Goal: Navigation & Orientation: Go to known website

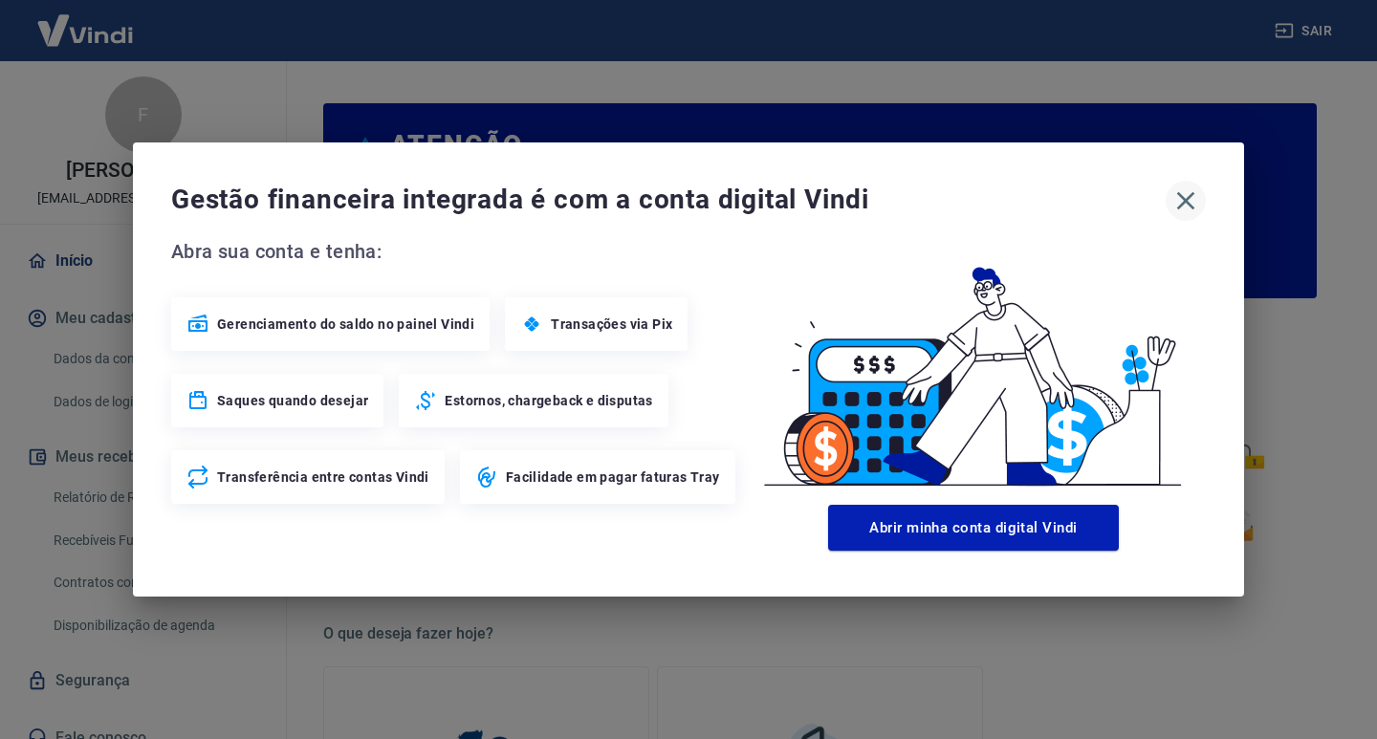
click at [1192, 193] on icon "button" at bounding box center [1186, 201] width 18 height 18
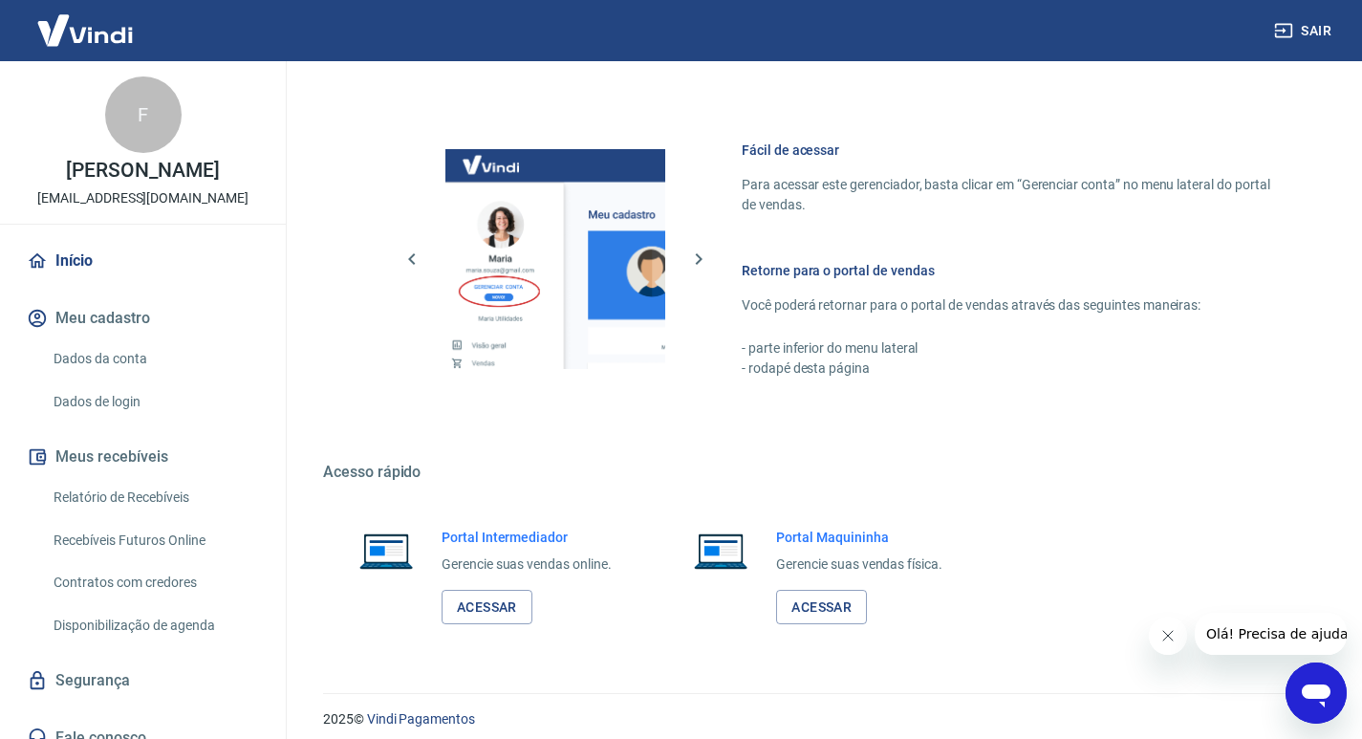
scroll to position [988, 0]
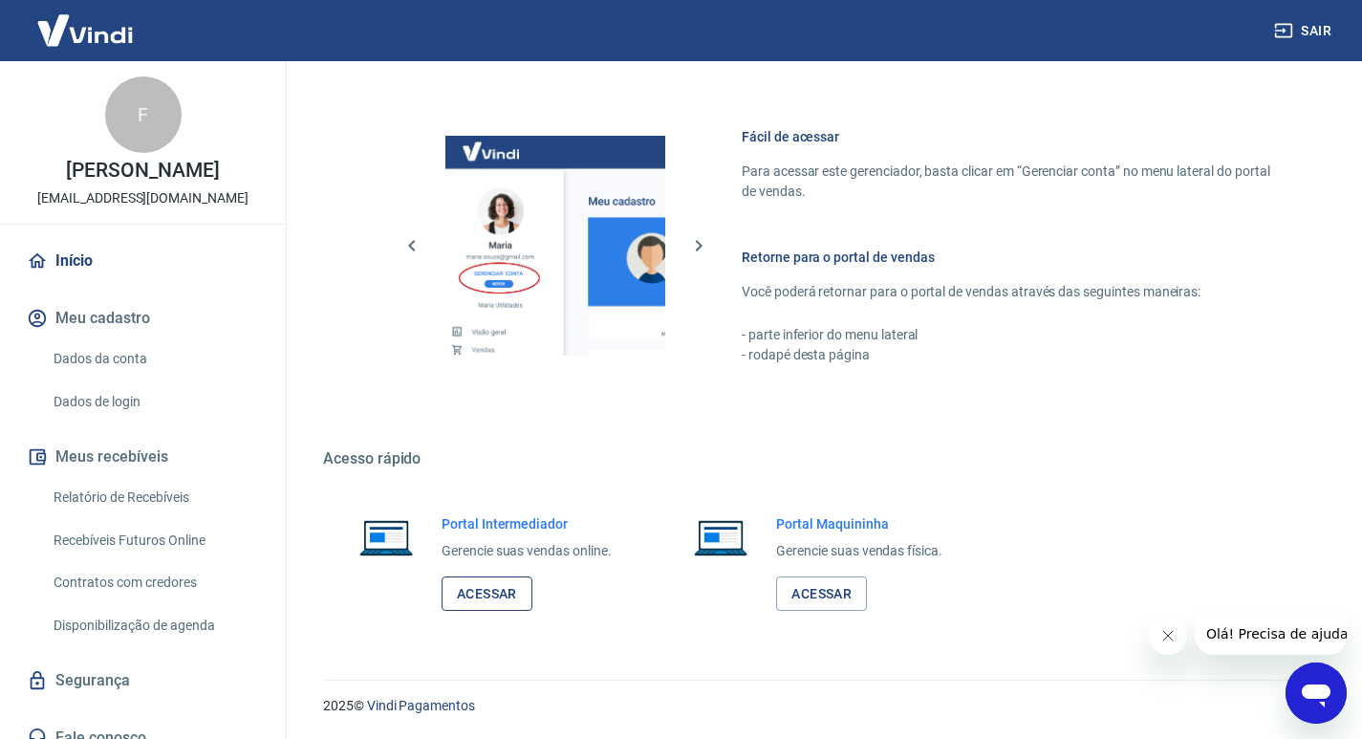
click at [504, 591] on link "Acessar" at bounding box center [487, 593] width 91 height 35
